Goal: Information Seeking & Learning: Learn about a topic

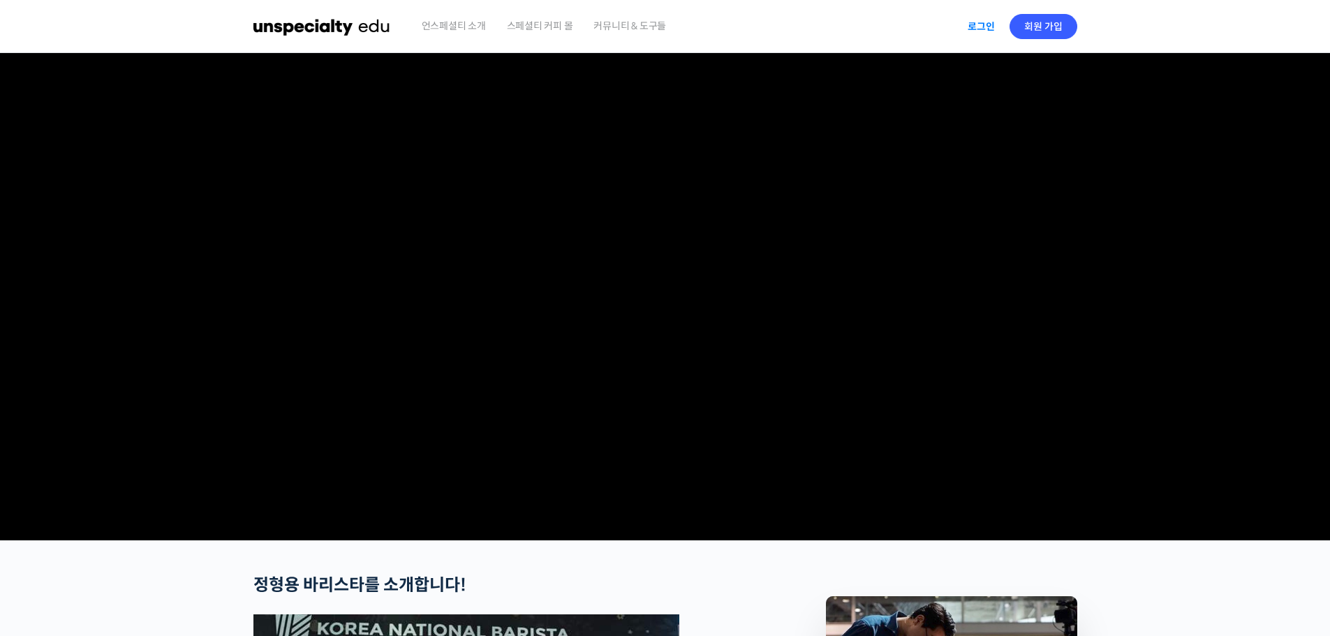
type input "hoon0471@naver.com"
click at [964, 22] on link "로그인" at bounding box center [982, 26] width 44 height 32
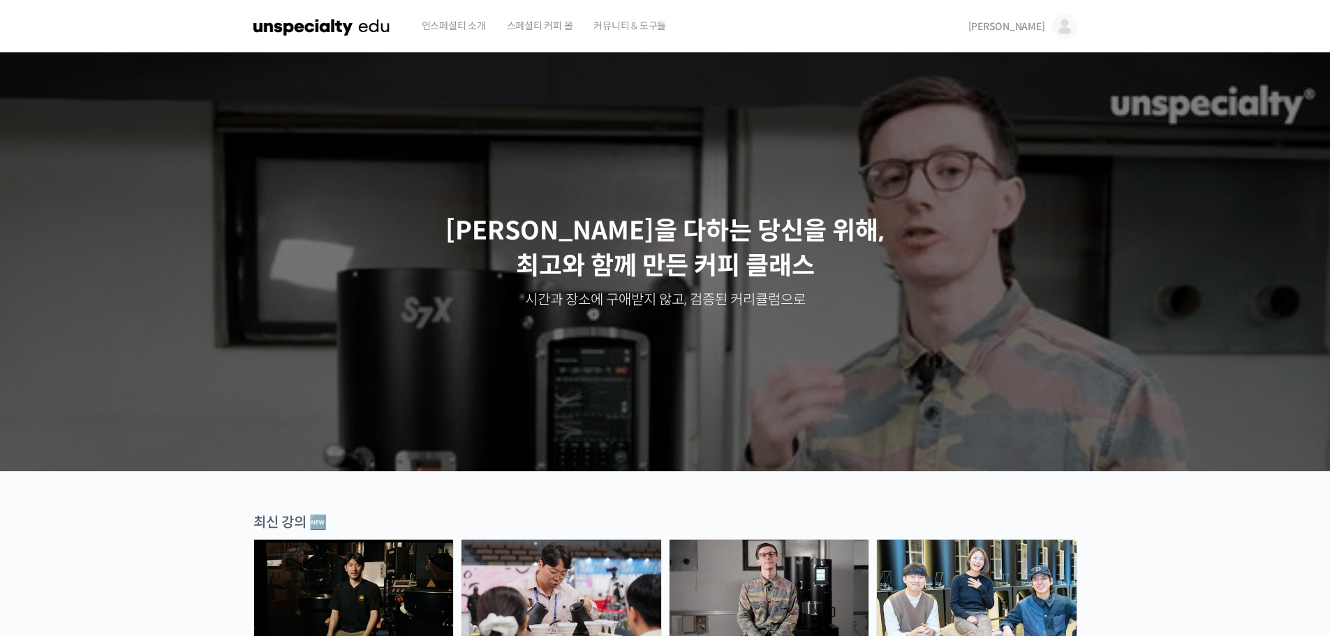
click at [1071, 34] on img at bounding box center [1064, 26] width 25 height 25
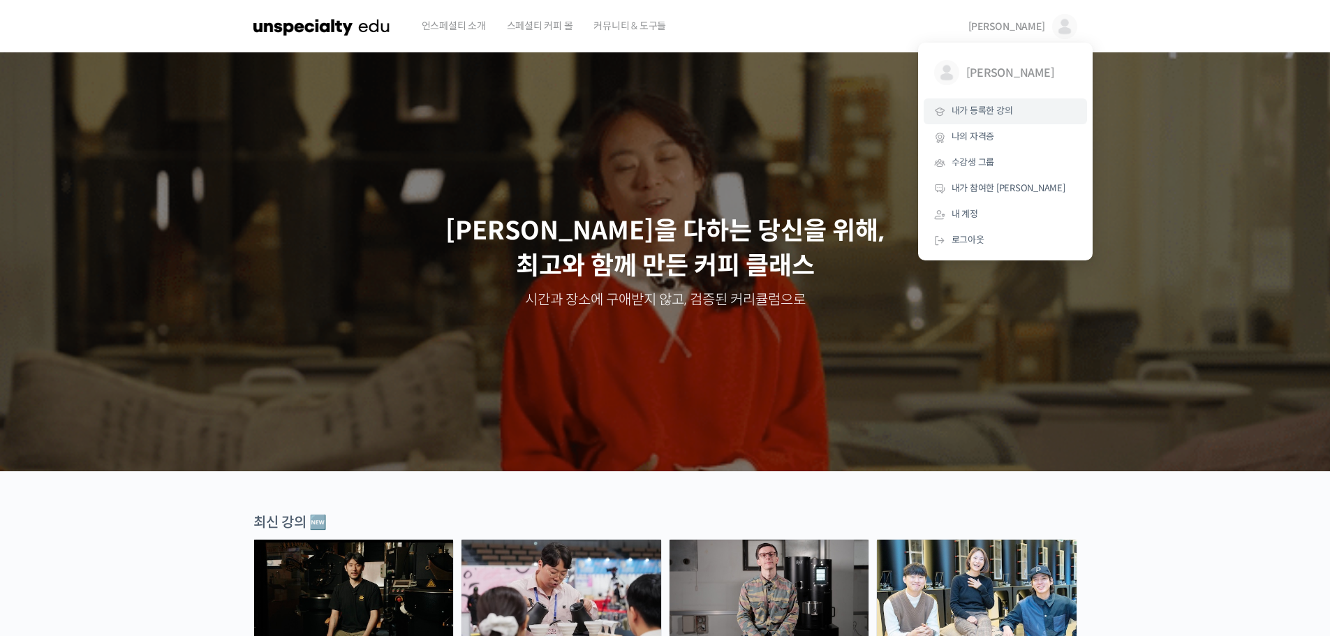
click at [994, 111] on span "내가 등록한 강의" at bounding box center [982, 111] width 61 height 12
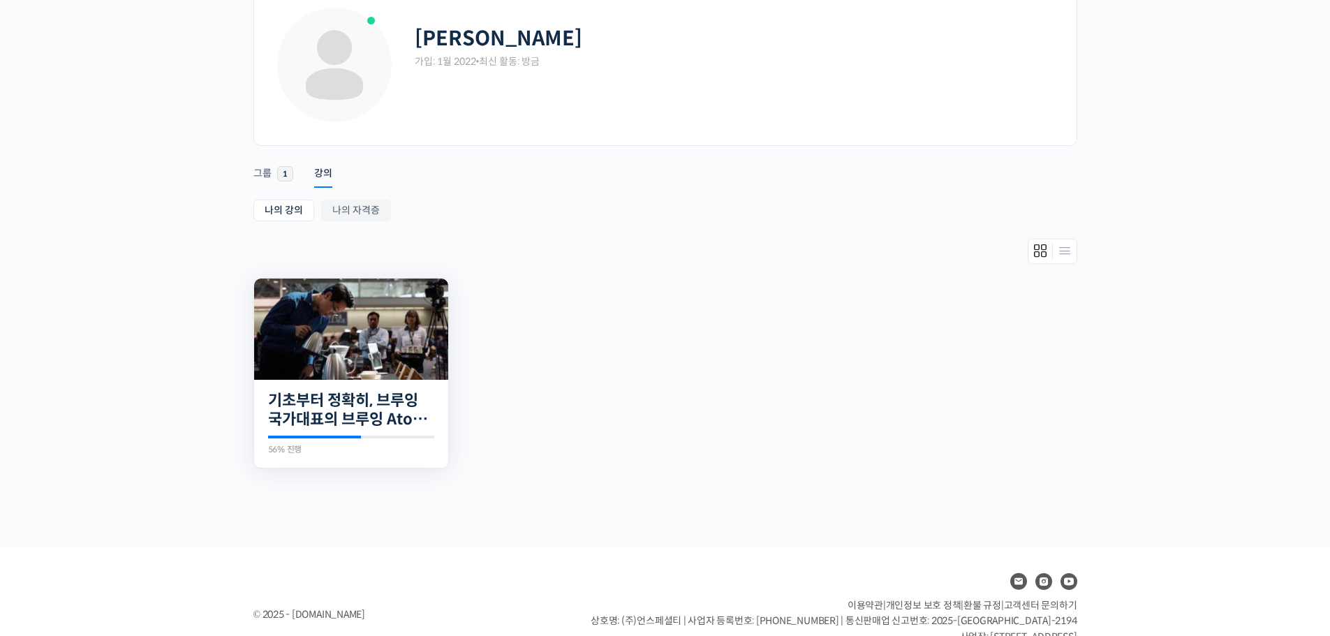
scroll to position [125, 0]
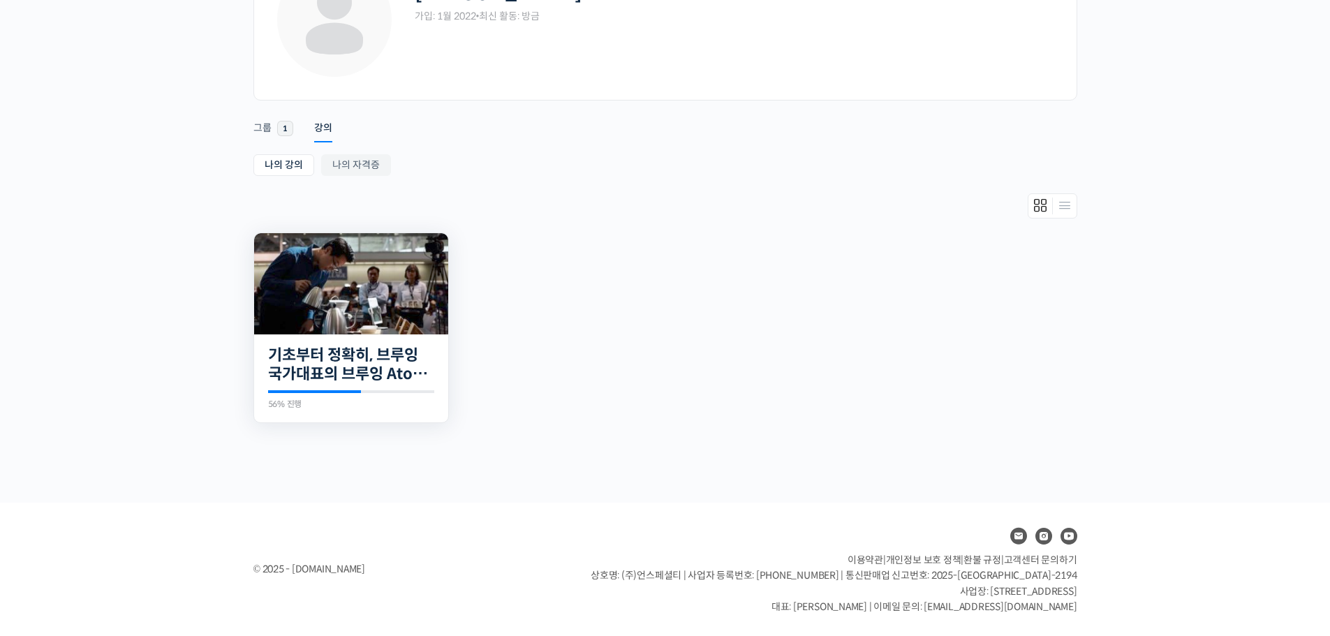
click at [372, 321] on img at bounding box center [351, 283] width 194 height 101
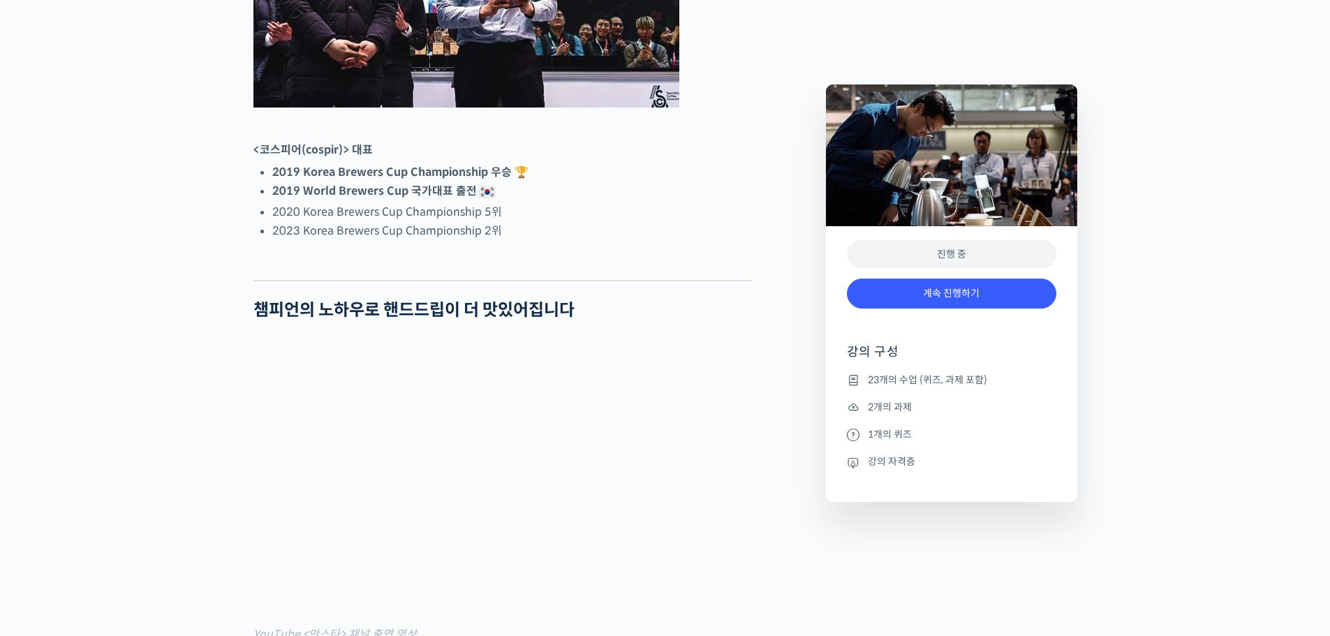
scroll to position [908, 0]
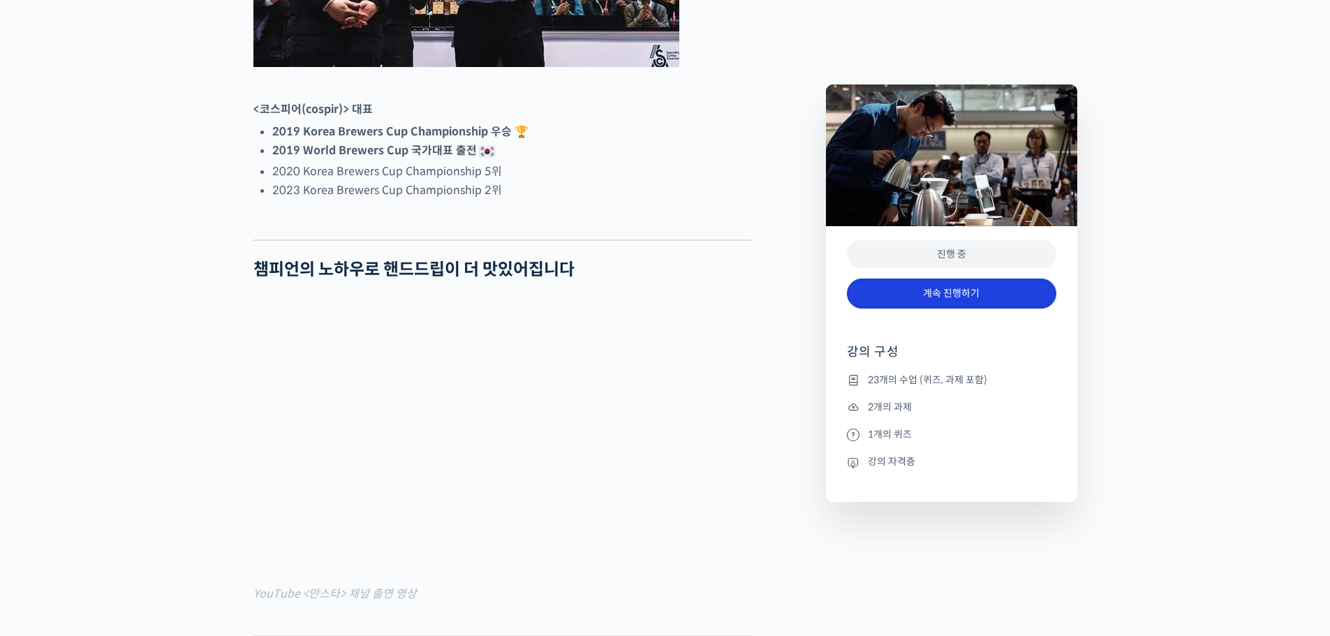
click at [938, 286] on link "계속 진행하기" at bounding box center [952, 294] width 210 height 30
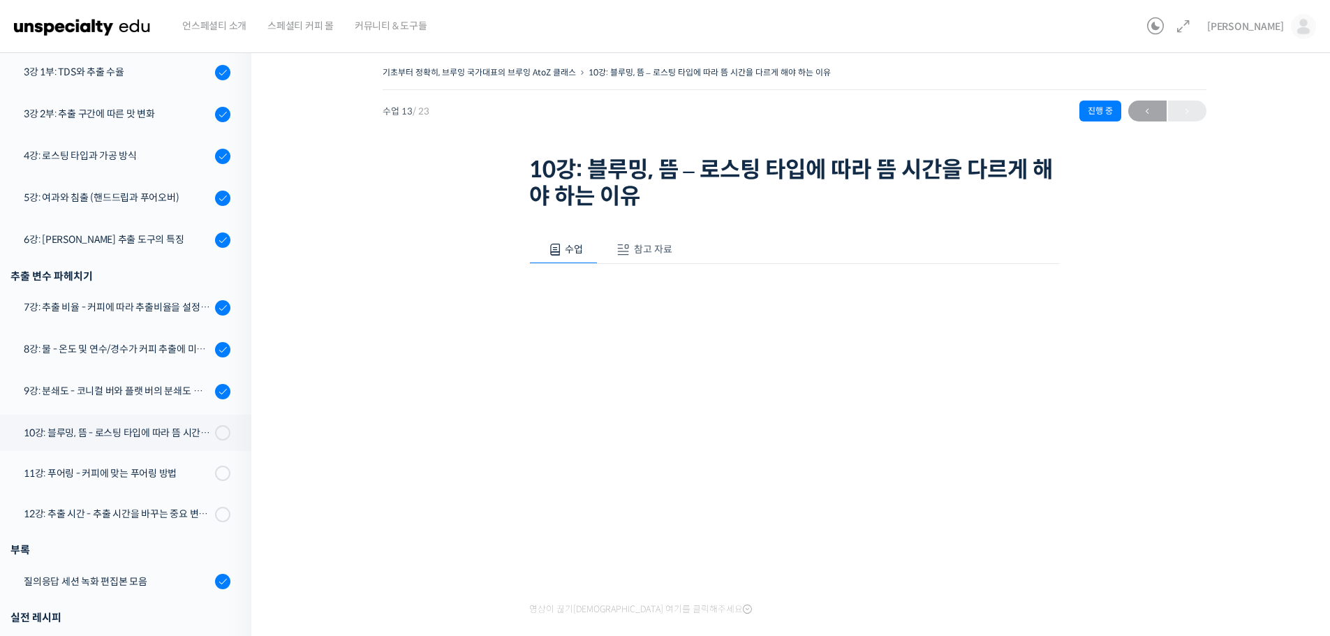
scroll to position [257, 0]
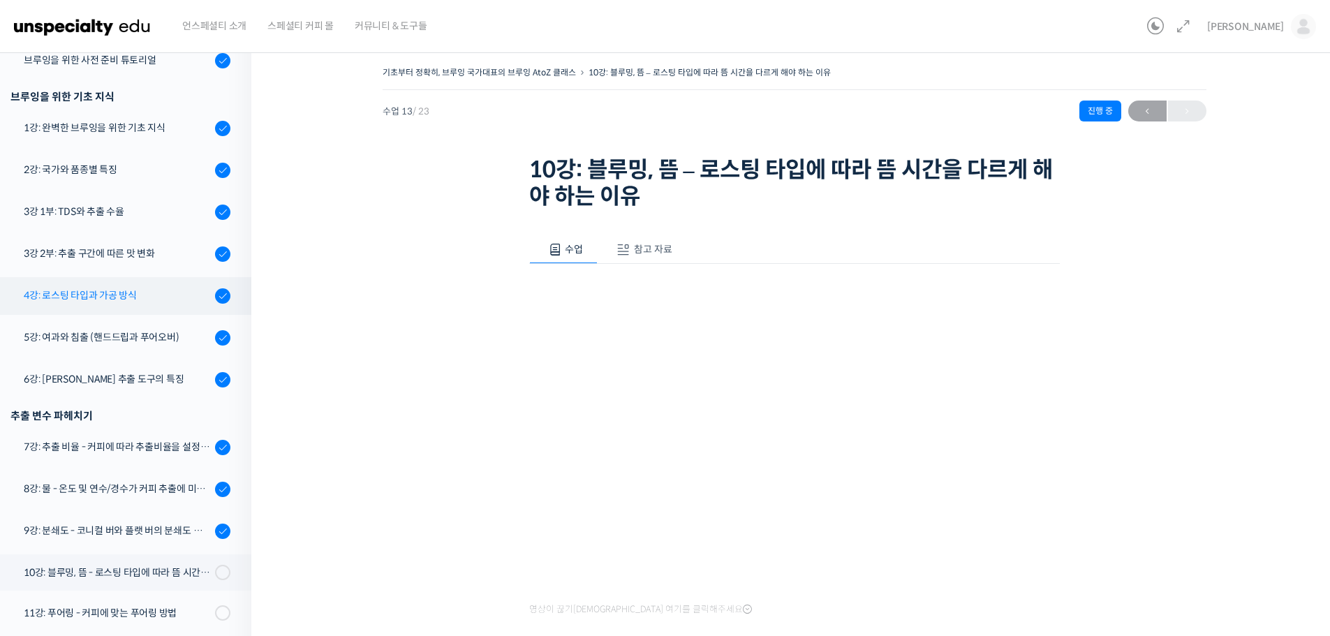
click at [147, 293] on div "4강: 로스팅 타입과 가공 방식" at bounding box center [117, 295] width 187 height 15
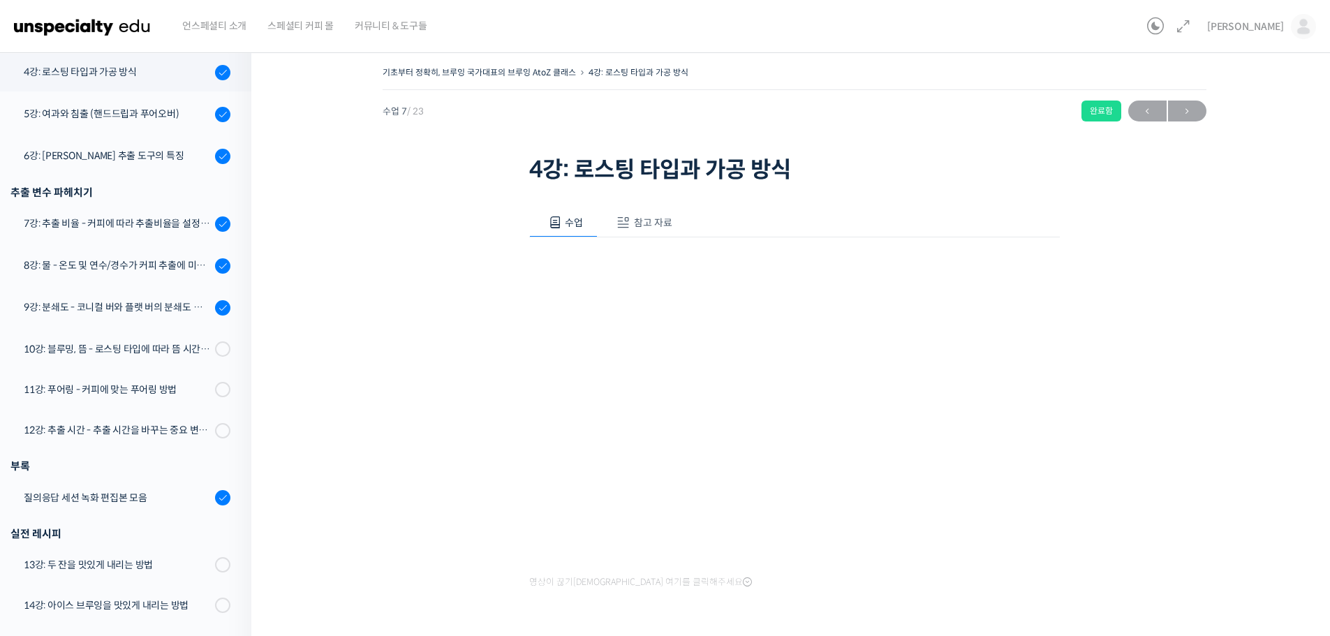
scroll to position [481, 0]
click at [651, 221] on span "참고 자료" at bounding box center [653, 222] width 38 height 13
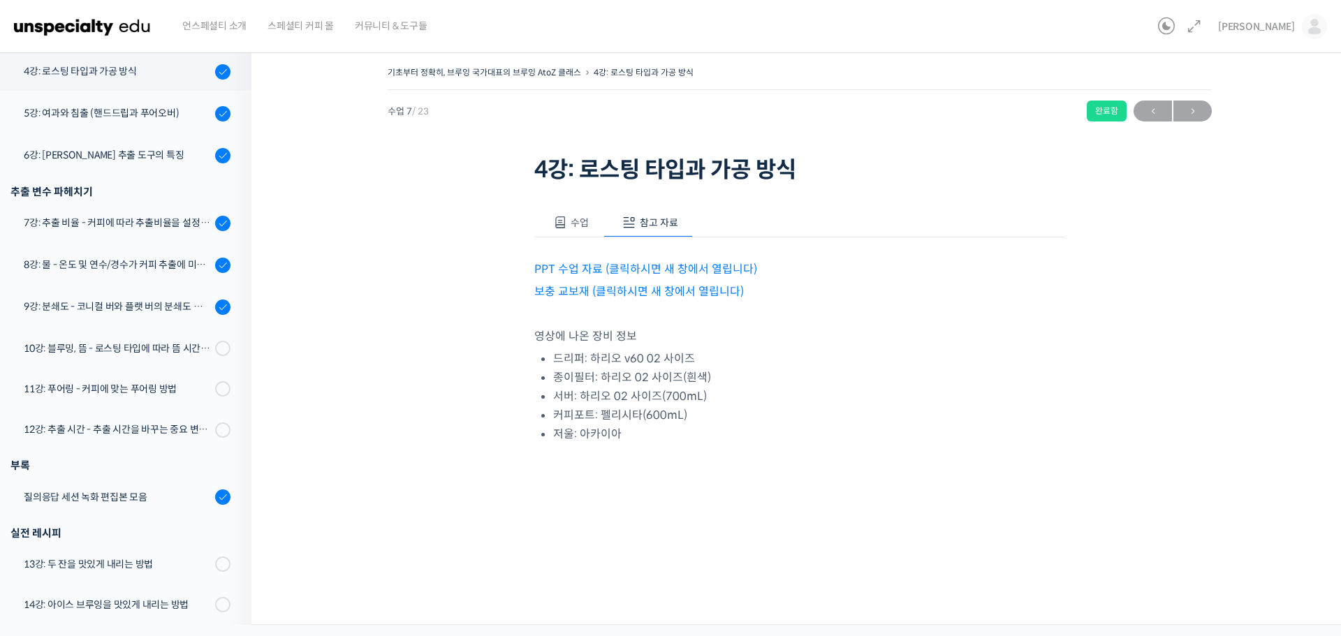
click at [568, 221] on button "수업" at bounding box center [568, 222] width 69 height 29
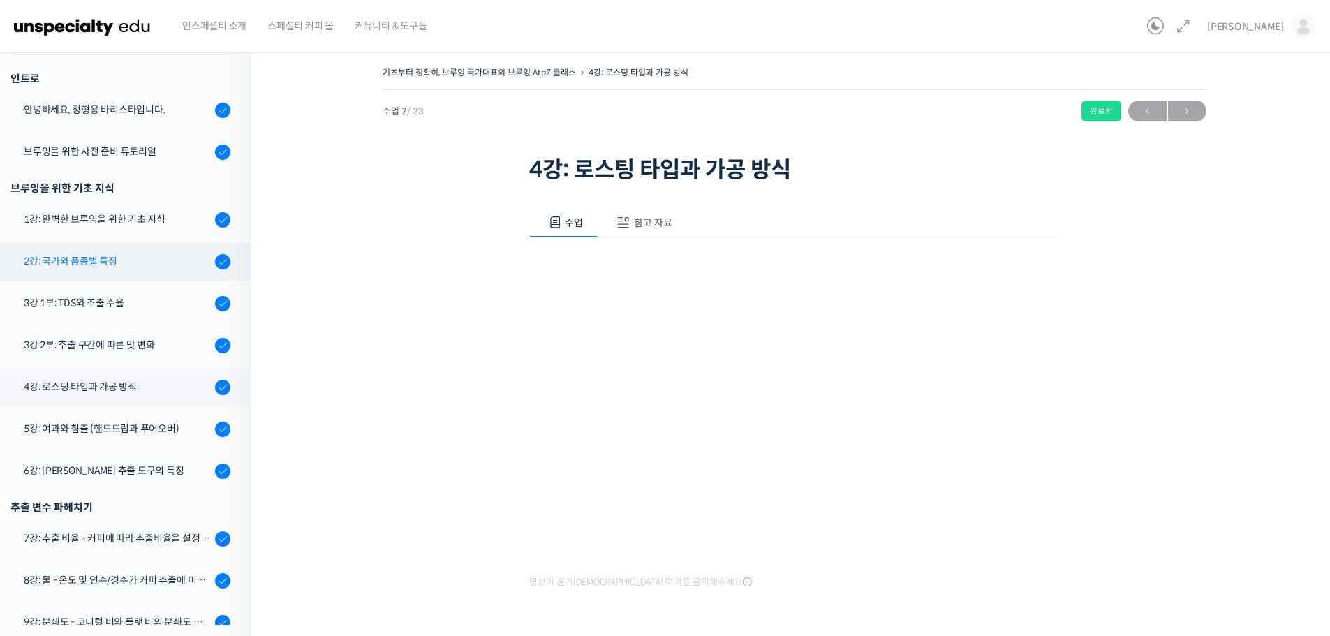
scroll to position [132, 0]
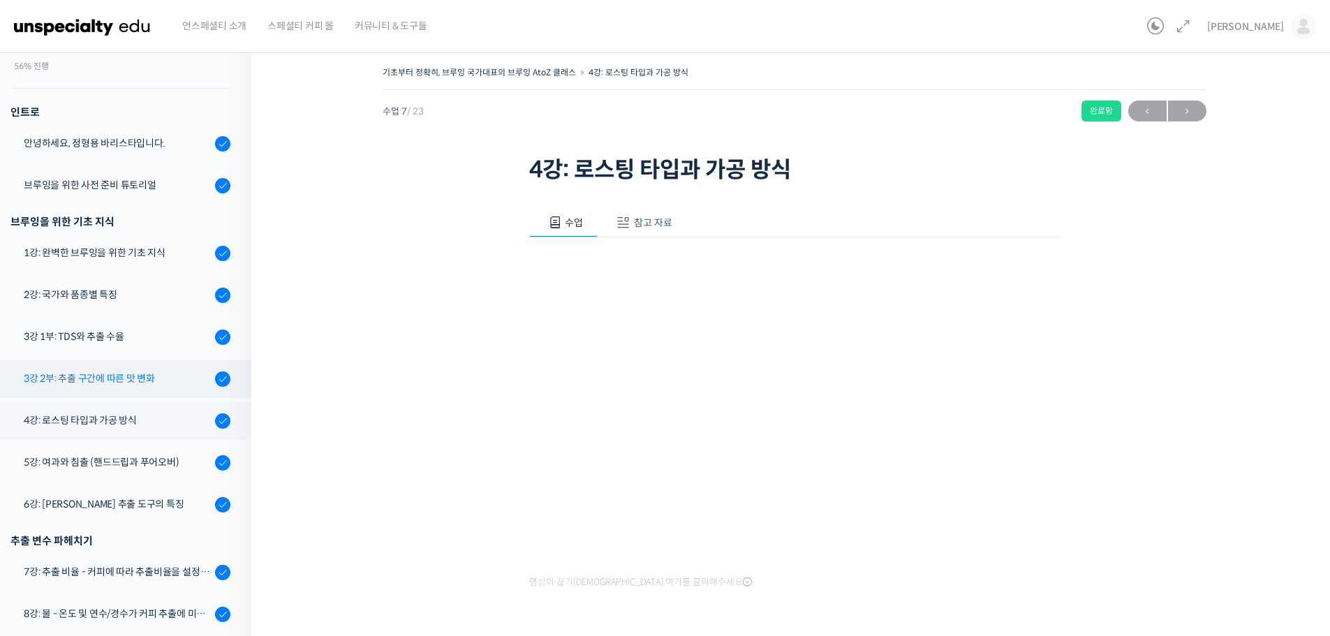
click at [115, 368] on link "3강 2부: 추출 구간에 따른 맛 변화" at bounding box center [122, 379] width 258 height 38
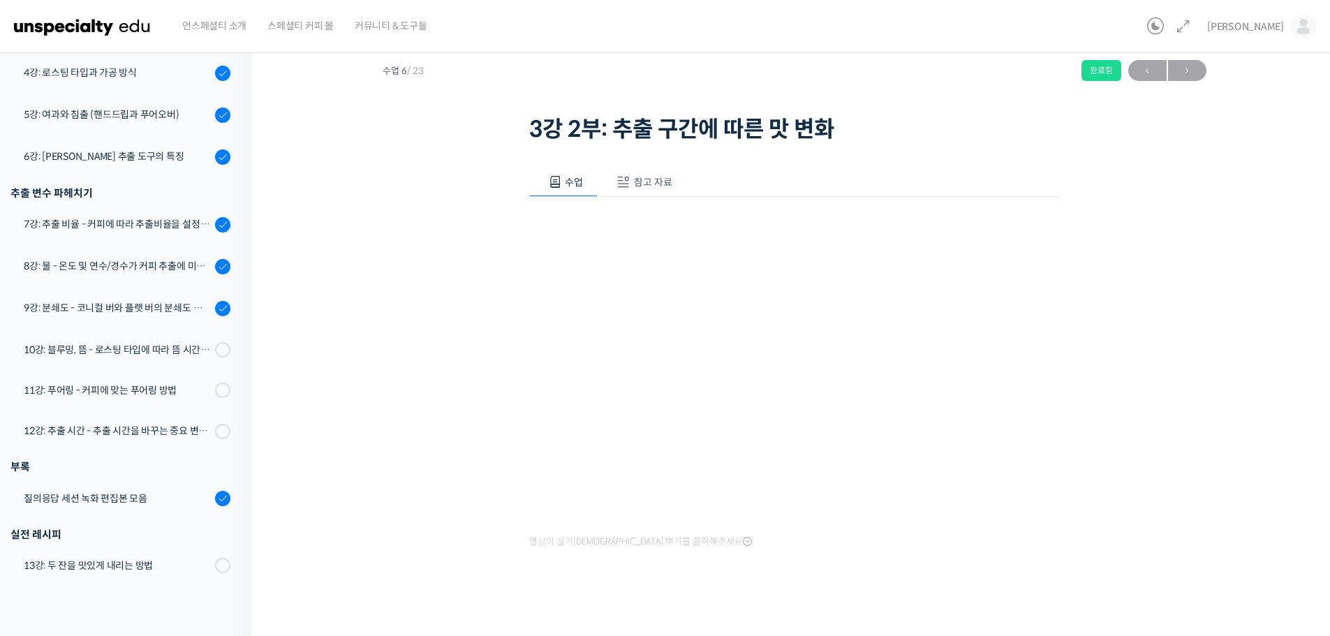
scroll to position [49, 0]
